Goal: Information Seeking & Learning: Understand process/instructions

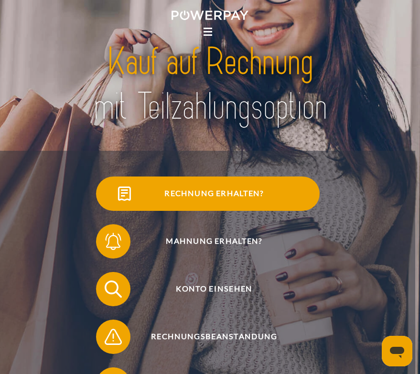
click at [265, 194] on span "Rechnung erhalten?" at bounding box center [213, 194] width 211 height 34
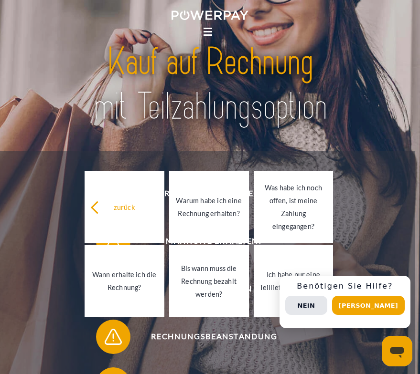
click at [209, 31] on icon at bounding box center [207, 31] width 9 height 1
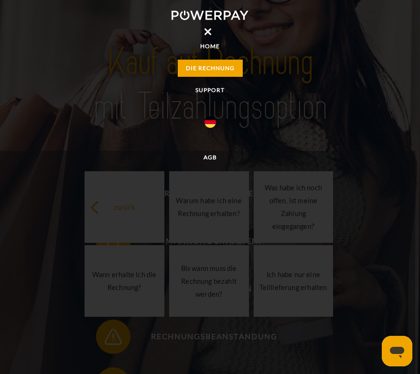
click at [212, 64] on link "DIE RECHNUNG" at bounding box center [210, 68] width 65 height 17
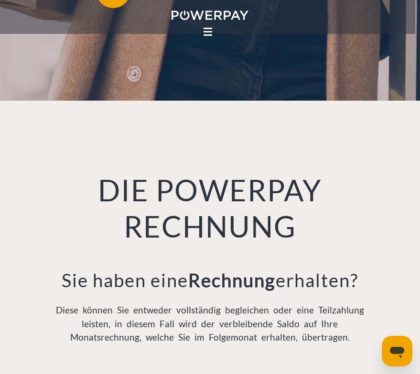
scroll to position [542, 0]
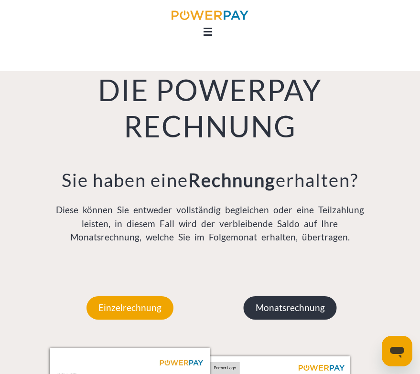
click at [272, 310] on p "Monatsrechnung" at bounding box center [289, 307] width 93 height 23
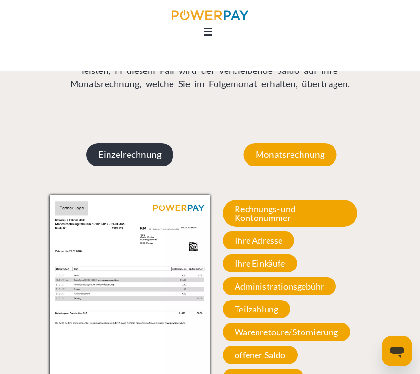
scroll to position [694, 0]
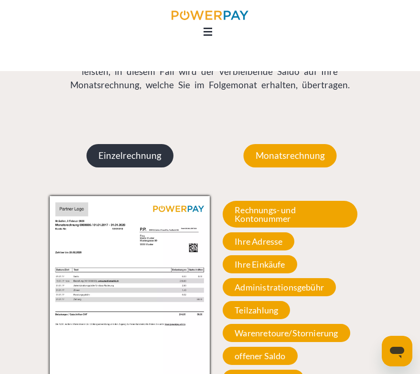
click at [153, 156] on p "Einzelrechnung" at bounding box center [129, 155] width 87 height 23
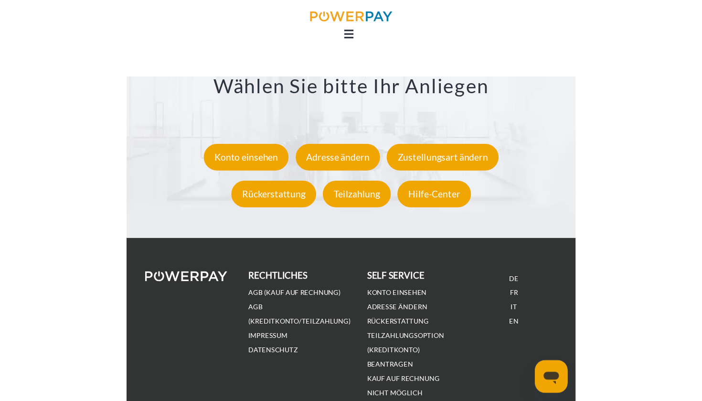
scroll to position [1426, 0]
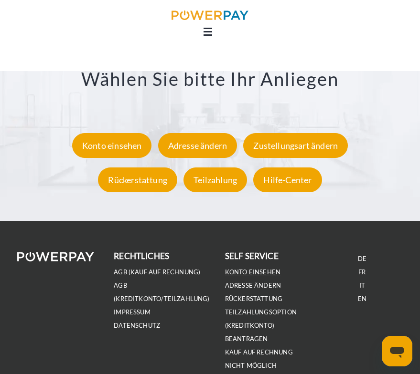
click at [237, 271] on link "Konto einsehen" at bounding box center [253, 272] width 56 height 8
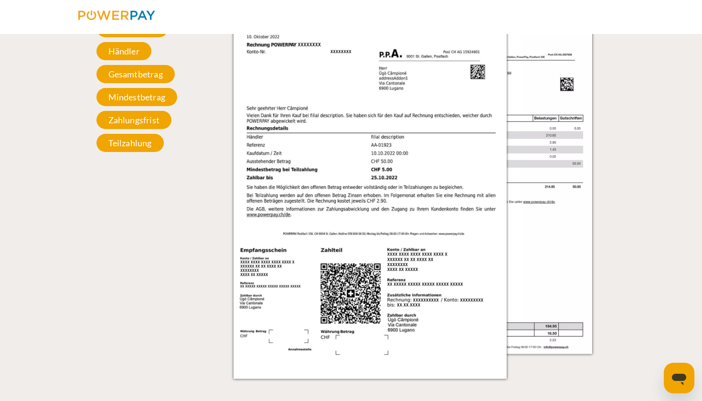
scroll to position [993, 0]
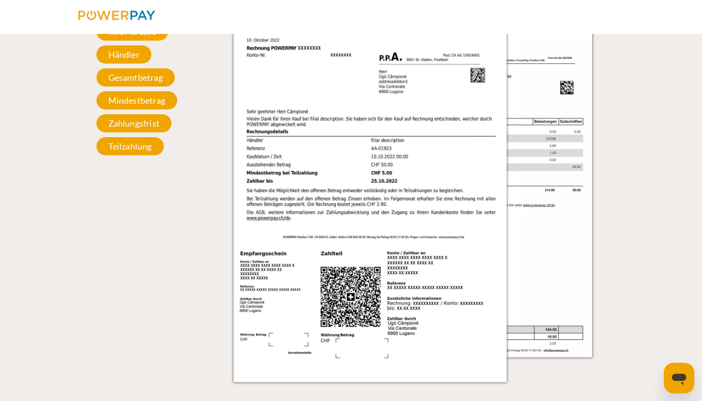
click at [419, 167] on img at bounding box center [369, 188] width 273 height 386
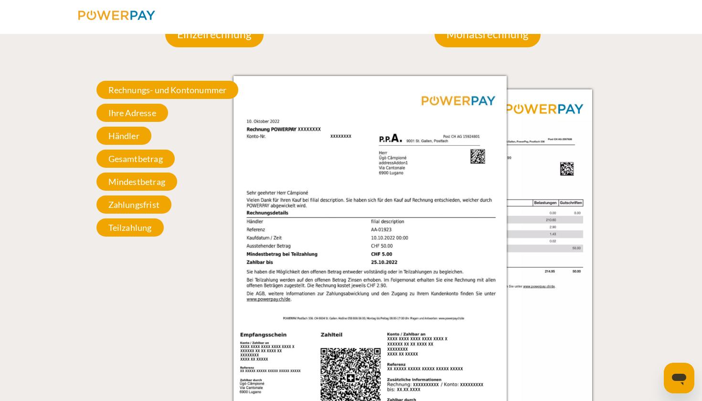
scroll to position [909, 0]
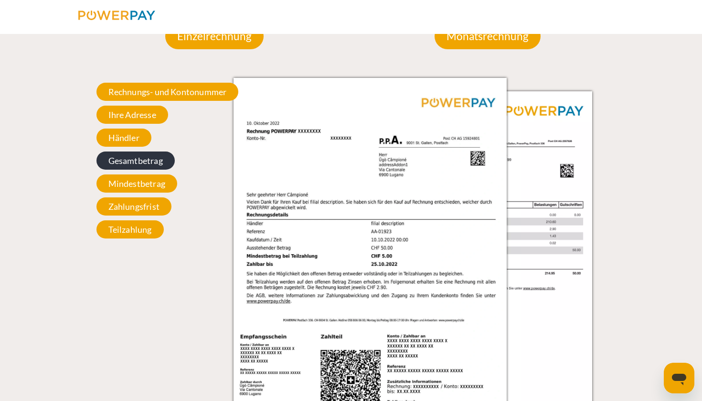
click at [157, 162] on span "Gesamtbetrag" at bounding box center [135, 160] width 78 height 18
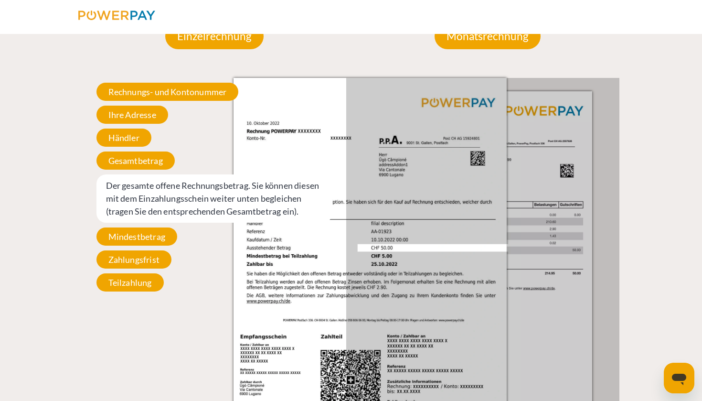
click at [187, 301] on div "Einzelrechnung Einzelrechnung Rechnungs- und Kontonummer Ihre Rechnungs –und Ko…" at bounding box center [214, 230] width 273 height 470
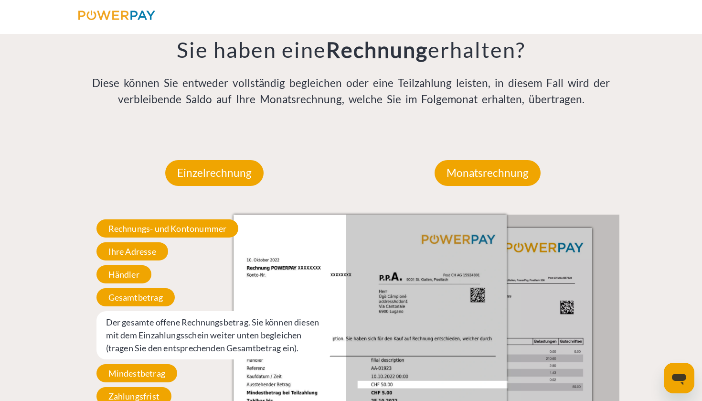
scroll to position [777, 0]
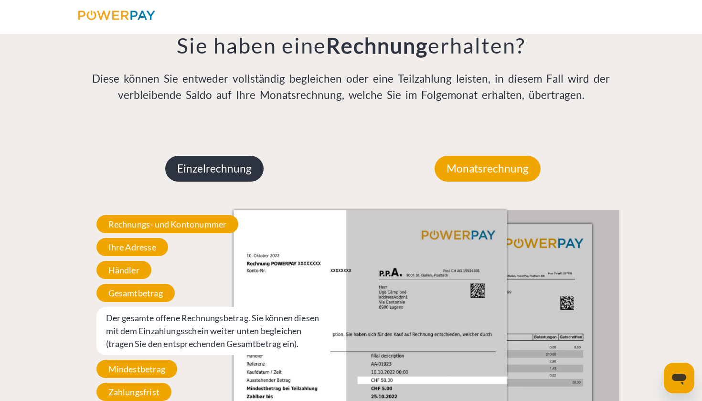
click at [237, 175] on p "Einzelrechnung" at bounding box center [214, 169] width 98 height 26
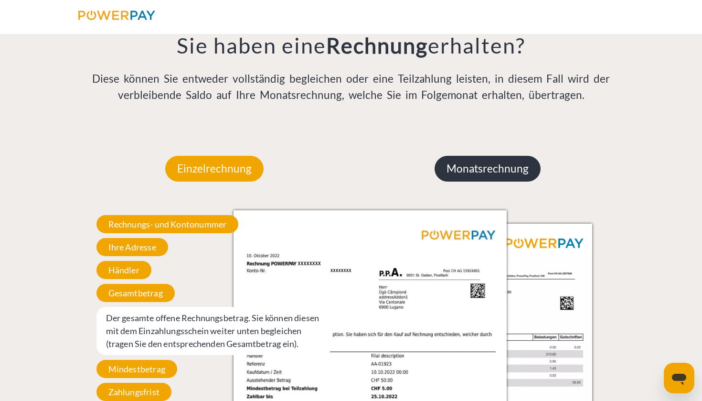
click at [419, 167] on p "Monatsrechnung" at bounding box center [487, 169] width 106 height 26
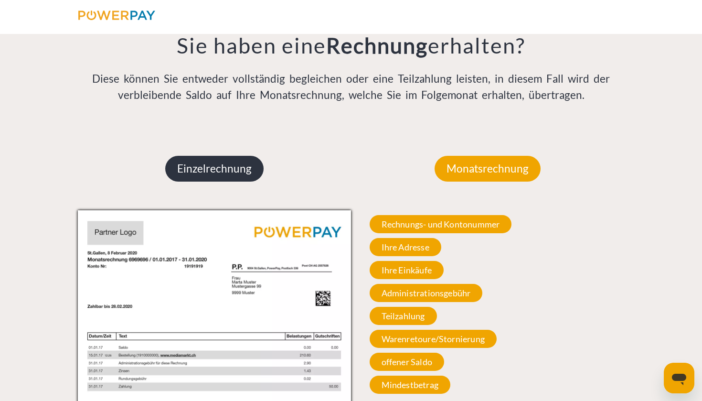
click at [244, 169] on p "Einzelrechnung" at bounding box center [214, 169] width 98 height 26
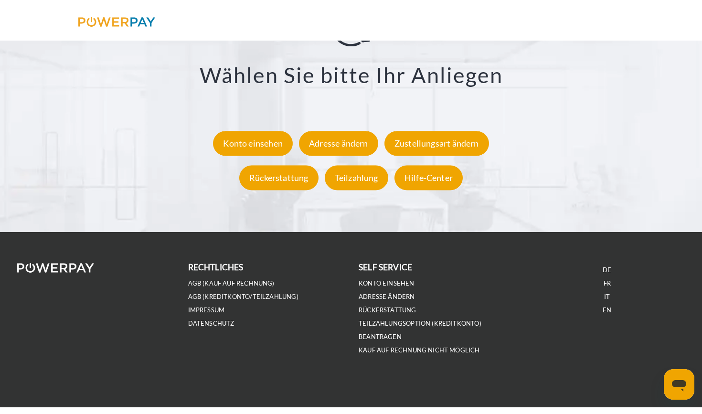
scroll to position [1766, 0]
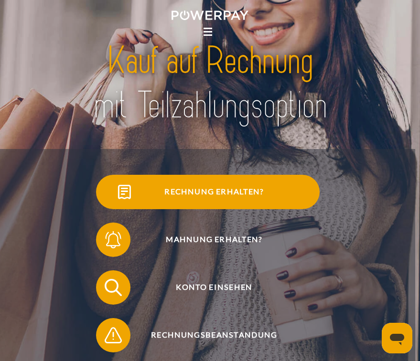
click at [183, 195] on span "Rechnung erhalten?" at bounding box center [213, 192] width 211 height 34
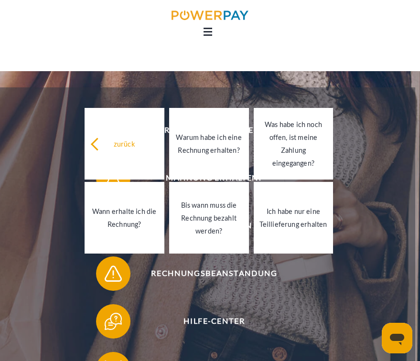
scroll to position [69, 0]
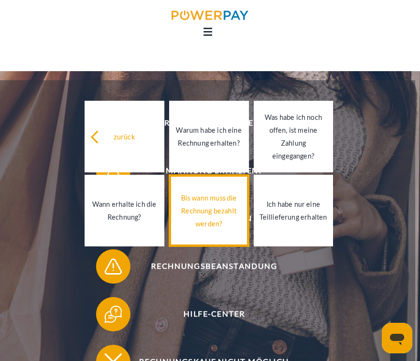
click at [196, 206] on div "Bis wann muss die Rechnung bezahlt werden?" at bounding box center [209, 210] width 68 height 39
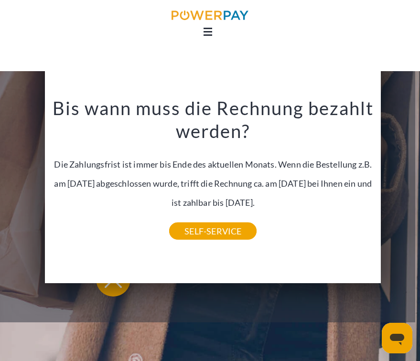
scroll to position [153, 0]
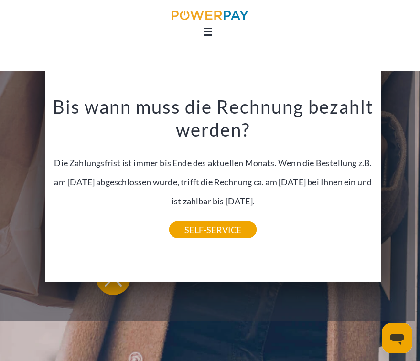
click at [208, 32] on icon at bounding box center [207, 31] width 9 height 1
